Goal: Information Seeking & Learning: Learn about a topic

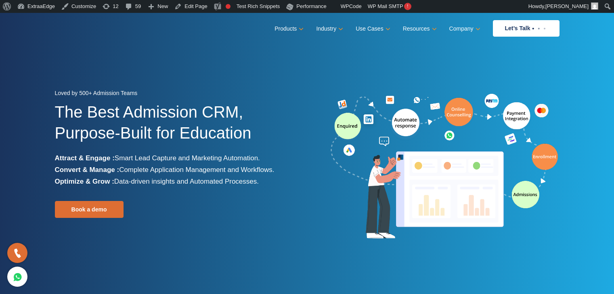
click at [161, 50] on section "Loved by 500+ Admission Teams The Best Admission CRM, Purpose-Built for Educati…" at bounding box center [307, 164] width 614 height 303
click at [281, 89] on div "Loved by 500+ Admission Teams" at bounding box center [178, 95] width 246 height 14
click at [68, 61] on section "Loved by 500+ Admission Teams The Best Admission CRM, Purpose-Built for Educati…" at bounding box center [307, 164] width 614 height 303
click at [282, 83] on section "Loved by 500+ Admission Teams The Best Admission CRM, Purpose-Built for Educati…" at bounding box center [307, 164] width 614 height 303
click at [288, 91] on div "Loved by 500+ Admission Teams" at bounding box center [178, 95] width 246 height 14
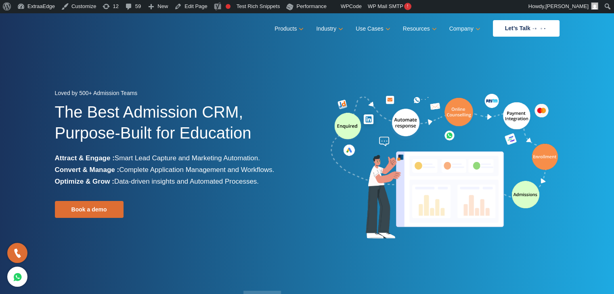
click at [292, 102] on h1 "The Best Admission CRM, Purpose-Built for Education" at bounding box center [178, 127] width 246 height 51
click at [287, 76] on section "Loved by 500+ Admission Teams The Best Admission CRM, Purpose-Built for Educati…" at bounding box center [307, 164] width 614 height 303
click at [283, 102] on h1 "The Best Admission CRM, Purpose-Built for Education" at bounding box center [178, 127] width 246 height 51
click at [284, 102] on h1 "The Best Admission CRM, Purpose-Built for Education" at bounding box center [178, 127] width 246 height 51
click at [189, 67] on section "Loved by 500+ Admission Teams The Best Admission CRM, Purpose-Built for Educati…" at bounding box center [307, 164] width 614 height 303
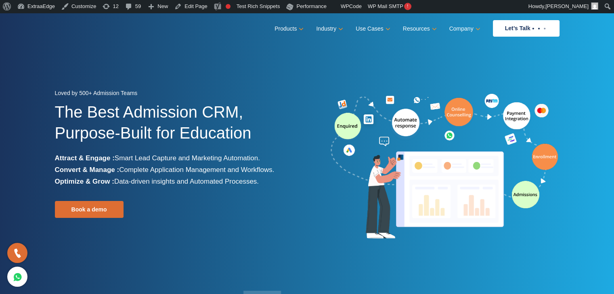
click at [196, 67] on section "Loved by 500+ Admission Teams The Best Admission CRM, Purpose-Built for Educati…" at bounding box center [307, 164] width 614 height 303
click at [282, 226] on div "Loved by 500+ Admission Teams The Best Admission CRM, Purpose-Built for Educati…" at bounding box center [178, 167] width 246 height 159
click at [302, 185] on div "Loved by 500+ Admission Teams The Best Admission CRM, Purpose-Built for Educati…" at bounding box center [178, 167] width 258 height 159
click at [296, 181] on li "Optimize & Grow : Data-driven insights and Automated Processes." at bounding box center [178, 182] width 246 height 12
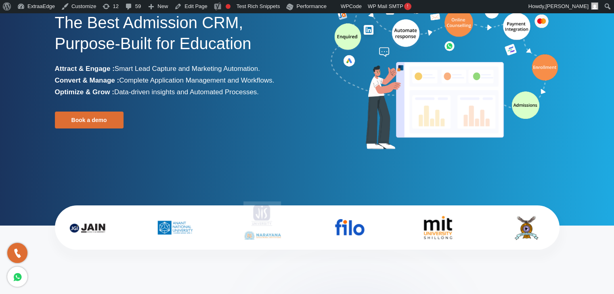
scroll to position [242, 0]
